Goal: Find specific page/section: Find specific page/section

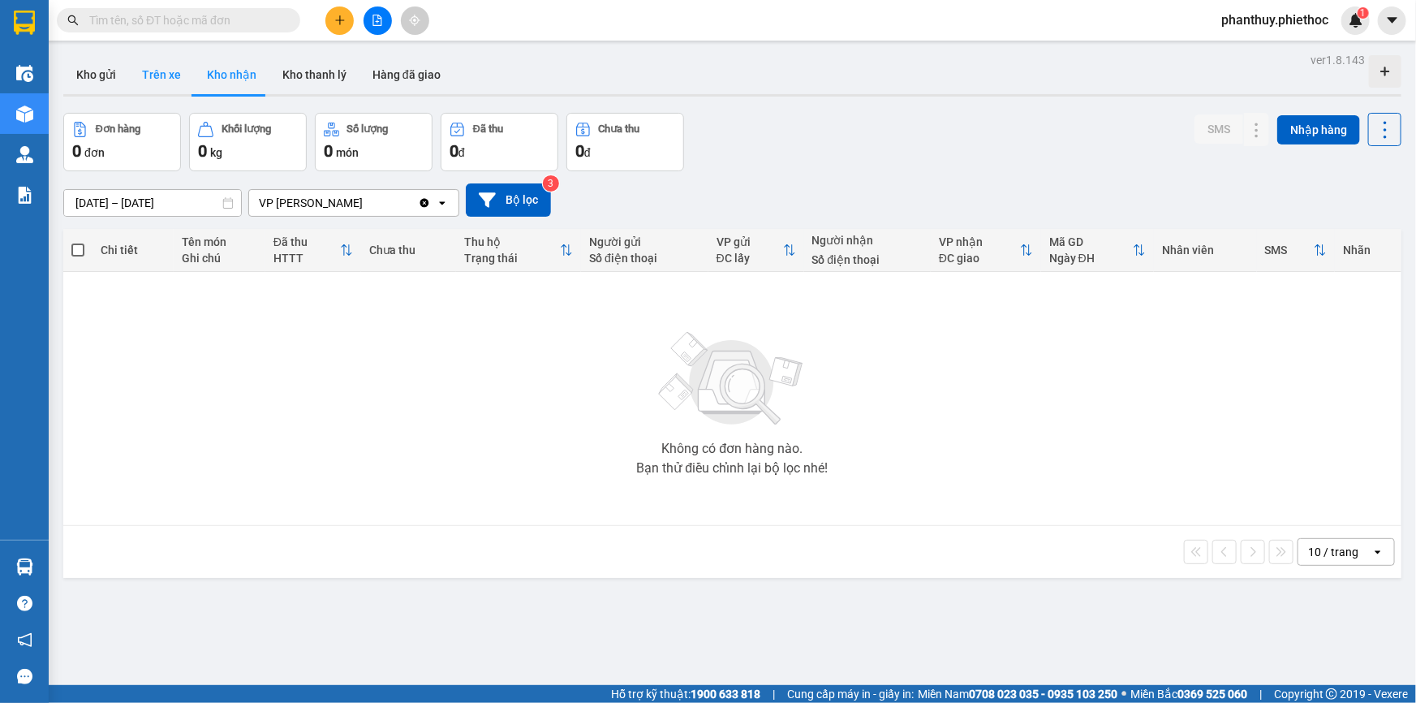
click at [164, 71] on button "Trên xe" at bounding box center [161, 74] width 65 height 39
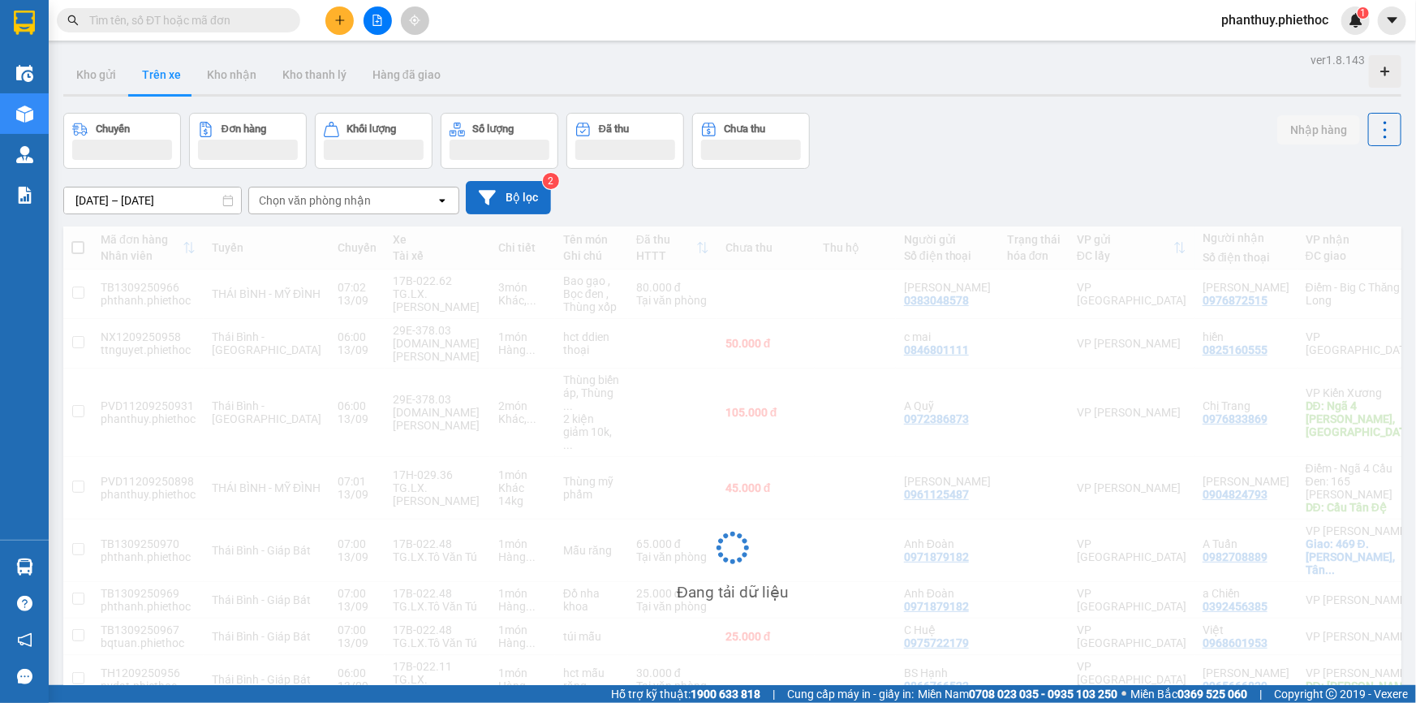
click at [498, 200] on button "Bộ lọc" at bounding box center [508, 197] width 85 height 33
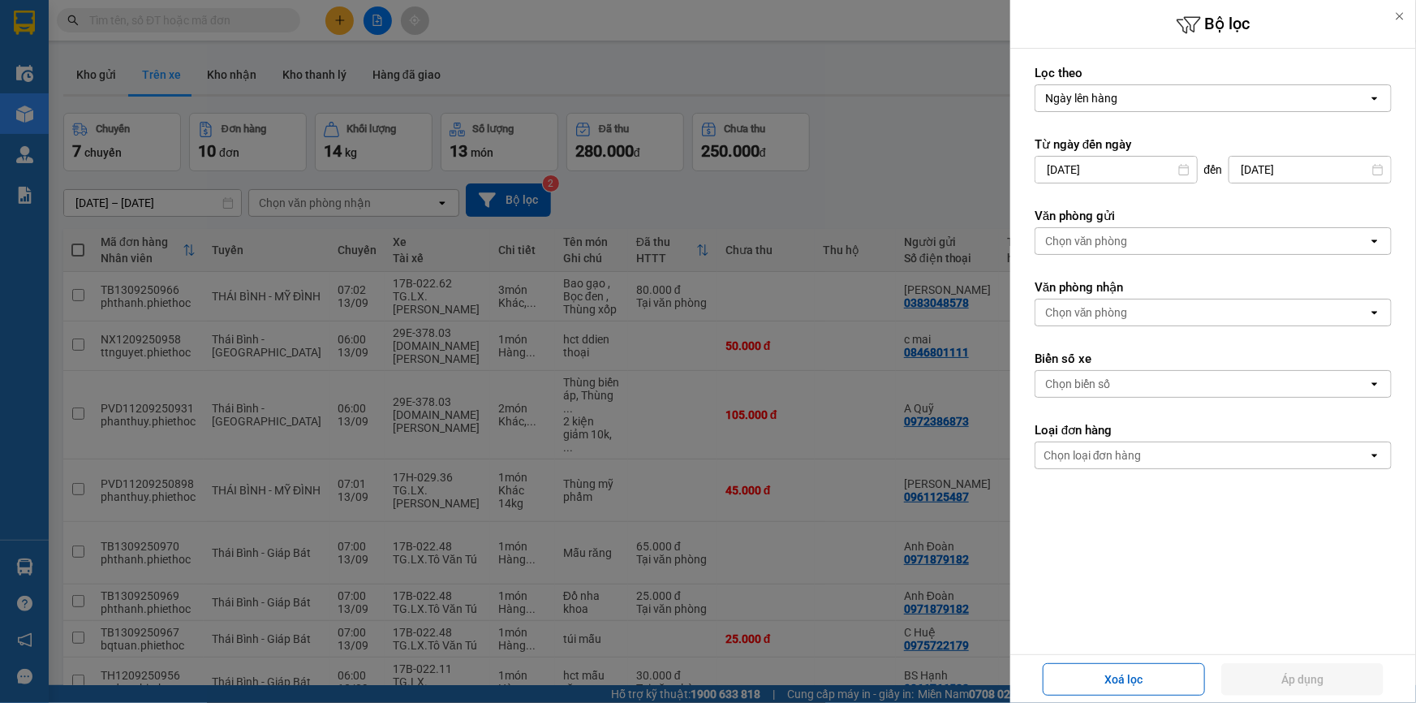
click at [1086, 308] on div "Chọn văn phòng" at bounding box center [1086, 312] width 83 height 16
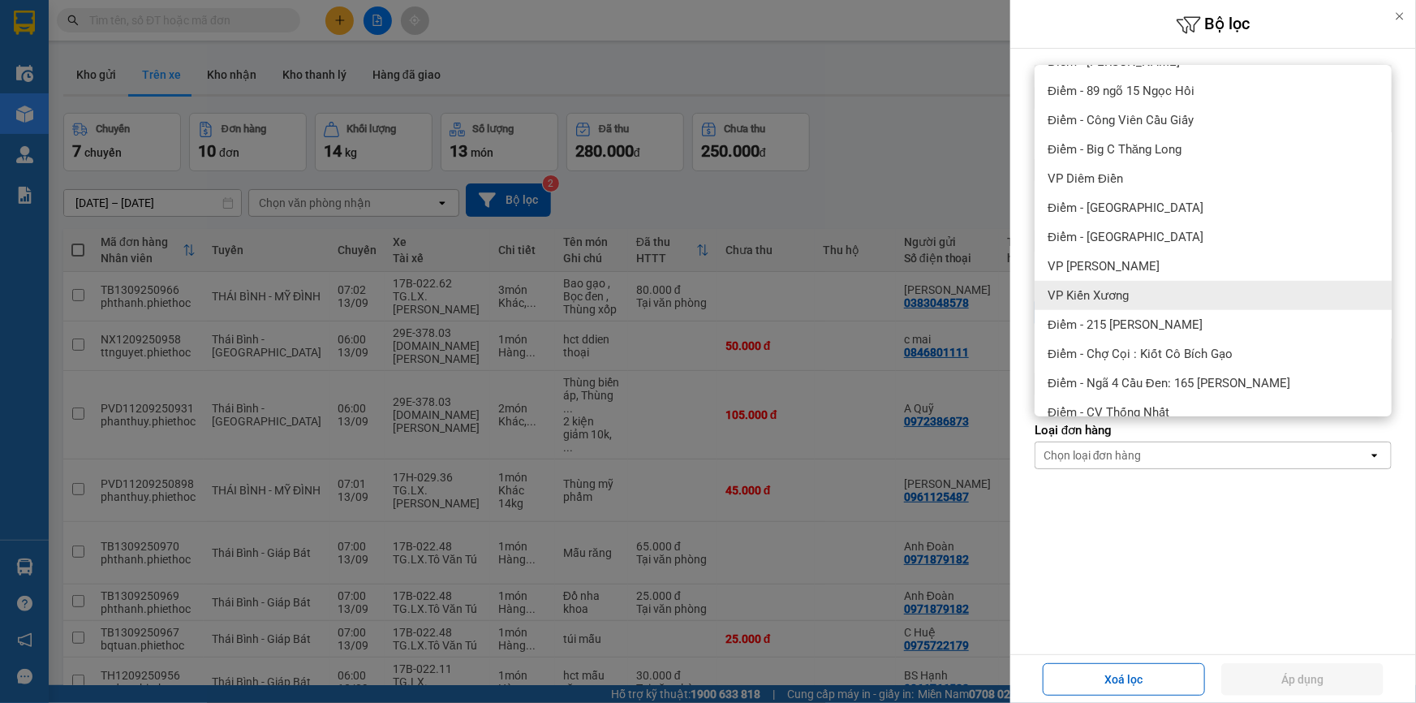
scroll to position [390, 0]
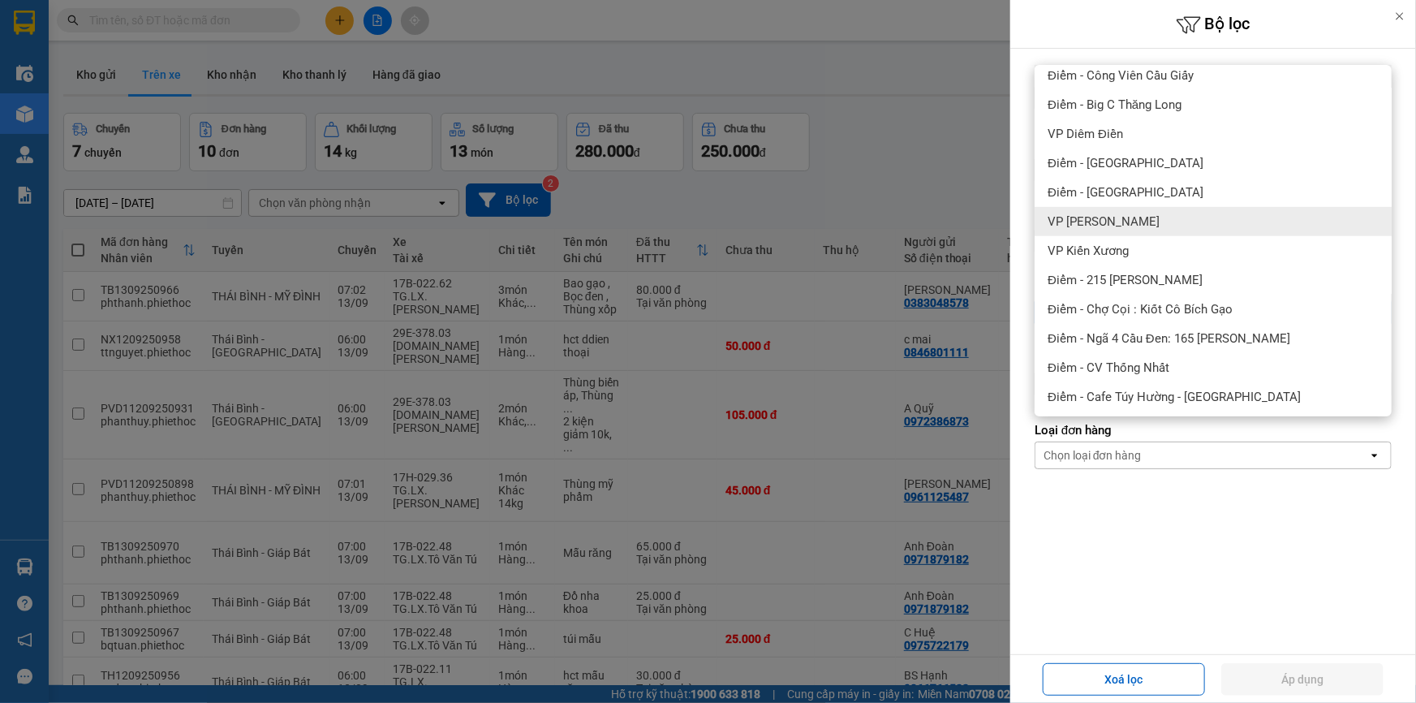
click at [1149, 212] on div "VP [PERSON_NAME]" at bounding box center [1213, 221] width 357 height 29
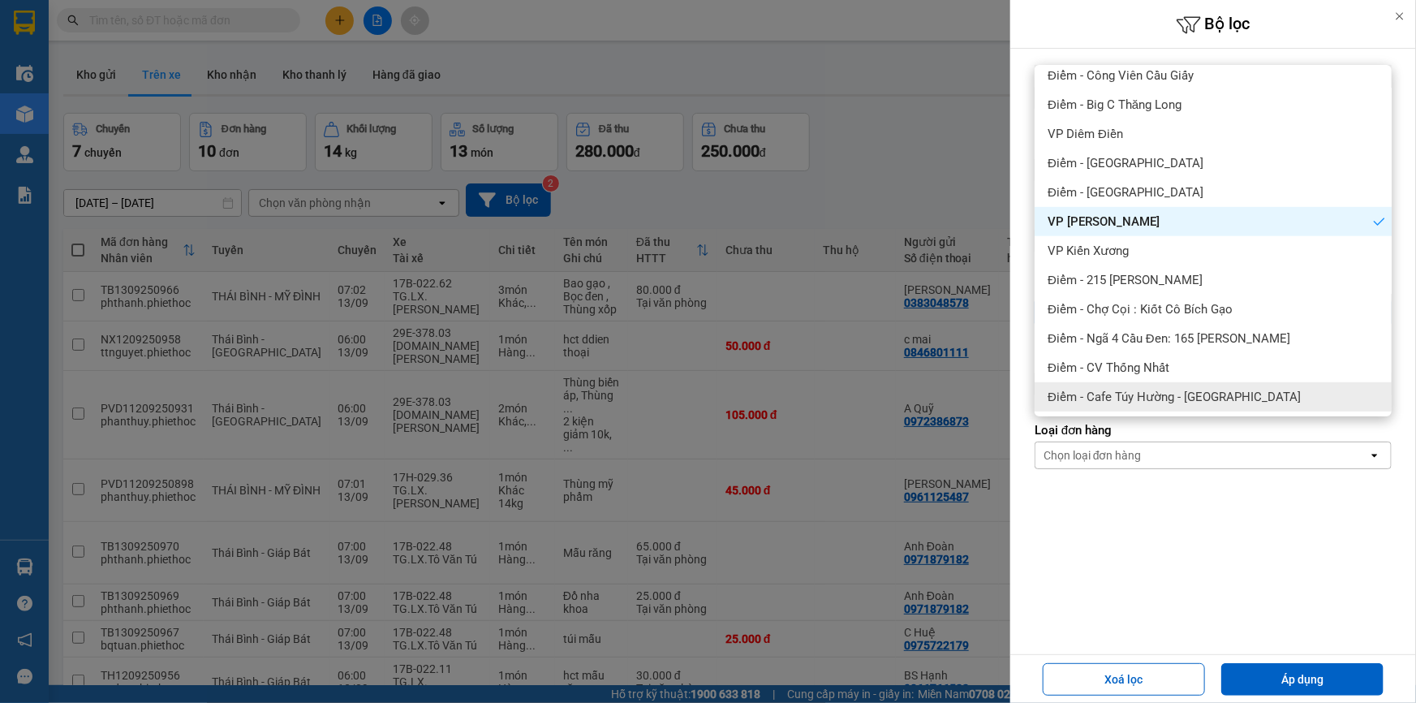
drag, startPoint x: 1297, startPoint y: 678, endPoint x: 1194, endPoint y: 625, distance: 115.8
click at [1295, 679] on button "Áp dụng" at bounding box center [1302, 679] width 162 height 32
